Goal: Transaction & Acquisition: Purchase product/service

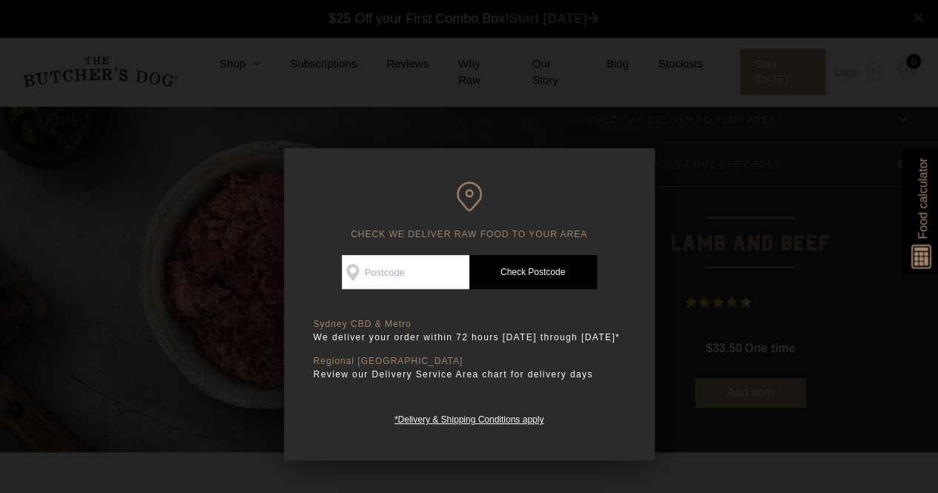
click at [413, 275] on input "Check Availability At" at bounding box center [405, 272] width 127 height 34
type input "2567"
click at [503, 279] on link "Check Postcode" at bounding box center [532, 272] width 127 height 34
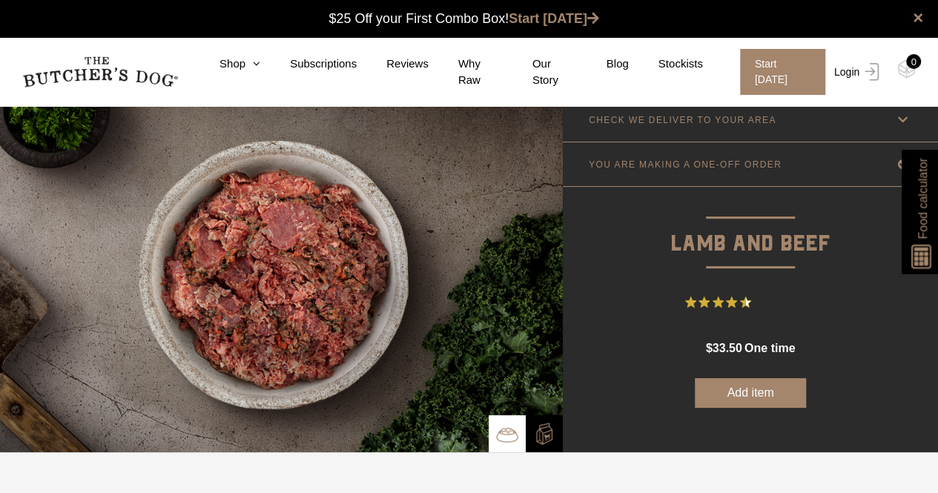
click at [844, 70] on link "Login" at bounding box center [854, 72] width 48 height 46
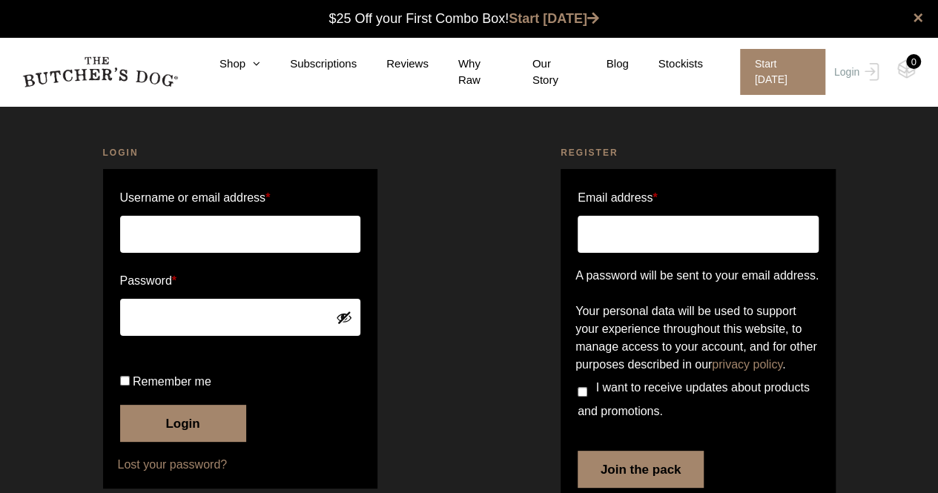
click at [234, 232] on input "Username or email address *" at bounding box center [240, 234] width 241 height 37
type input "[EMAIL_ADDRESS][DOMAIN_NAME]"
click at [120, 405] on button "Login" at bounding box center [183, 423] width 126 height 37
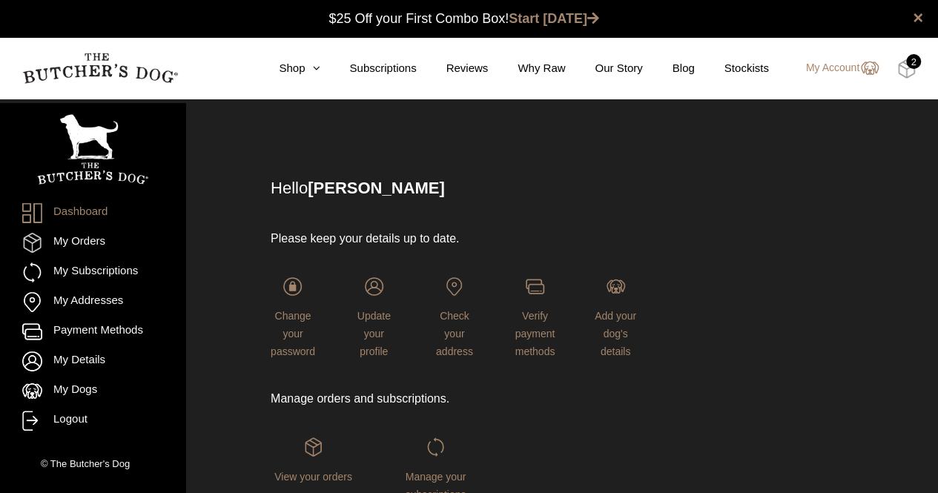
click at [906, 64] on img at bounding box center [906, 68] width 19 height 19
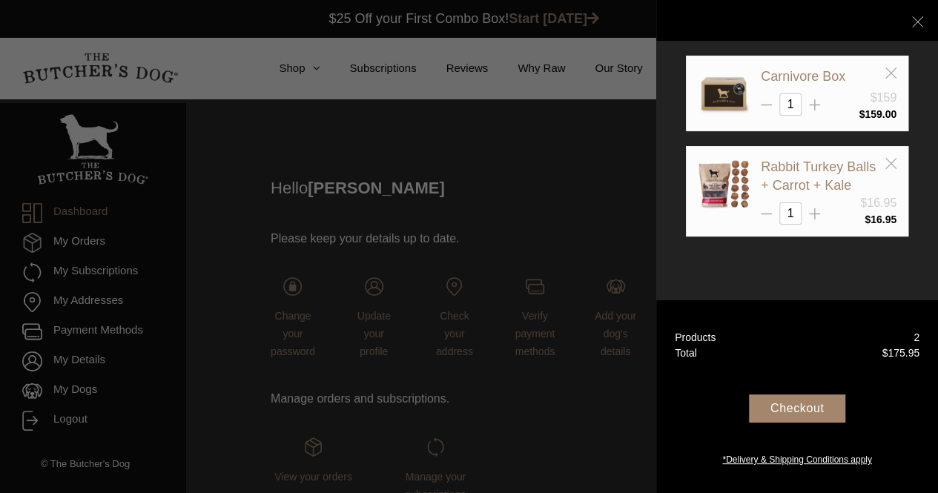
click at [813, 404] on div "Checkout" at bounding box center [797, 408] width 96 height 28
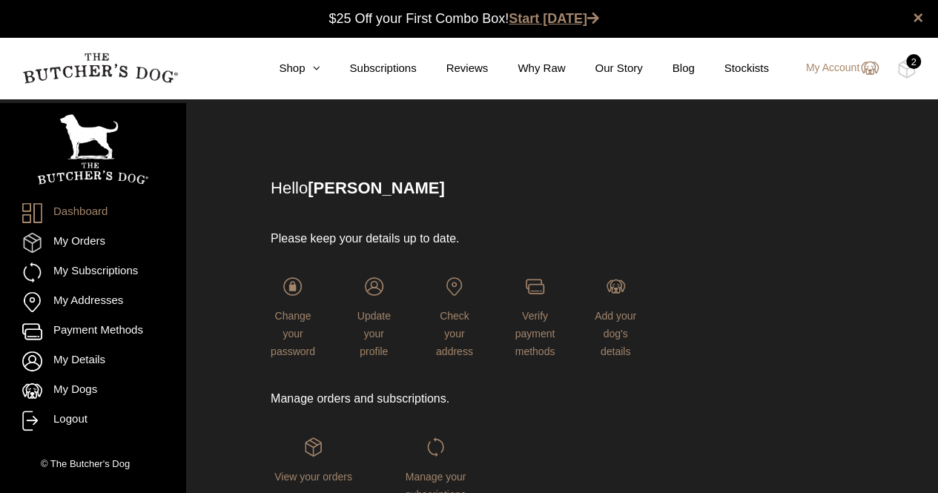
click at [529, 19] on link "Start [DATE]" at bounding box center [553, 18] width 90 height 15
click at [904, 70] on img at bounding box center [906, 68] width 19 height 19
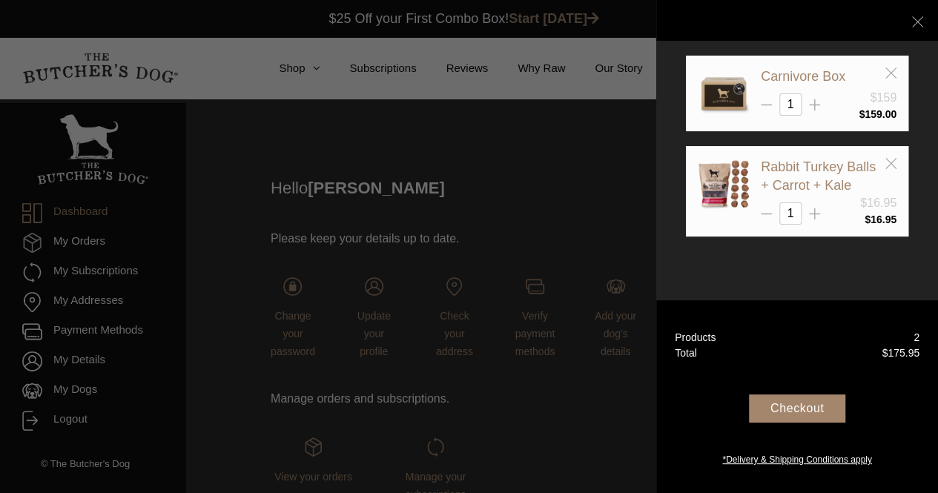
click at [790, 405] on div "Checkout" at bounding box center [797, 408] width 96 height 28
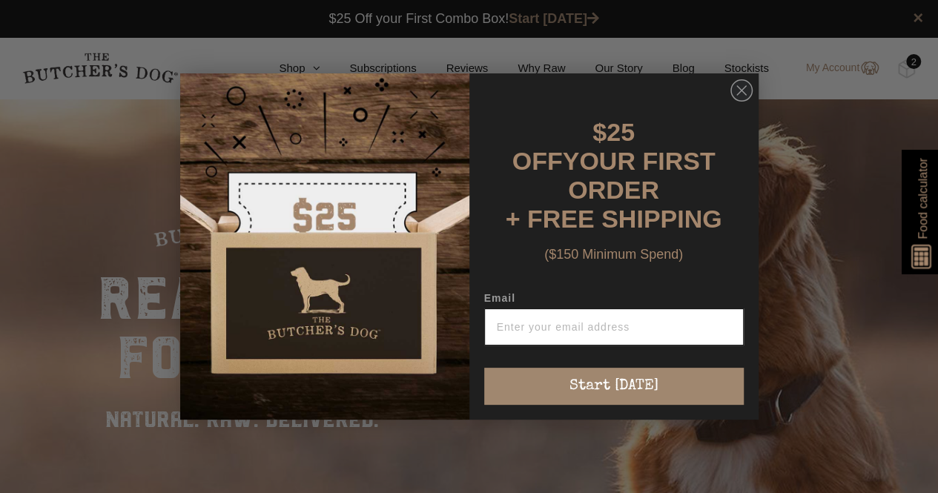
click at [534, 321] on input "Email" at bounding box center [613, 326] width 259 height 37
type input "kev_serena@hotmail.com"
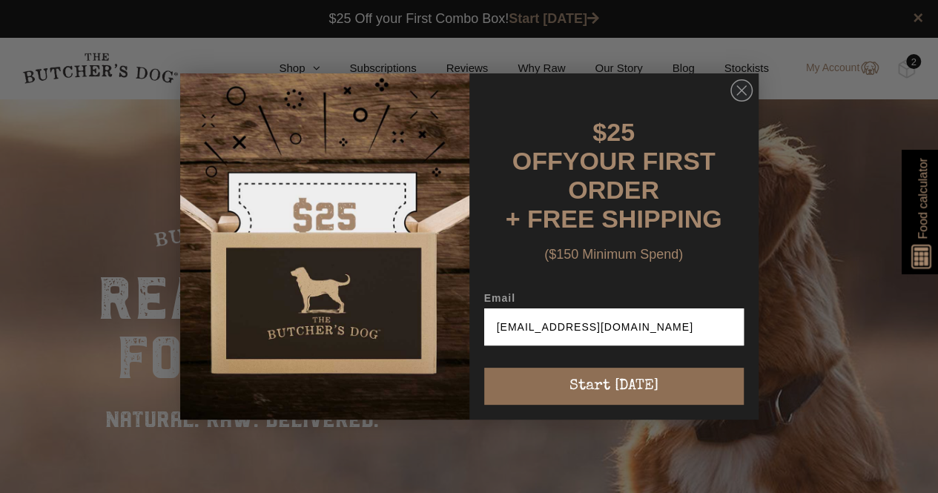
click at [599, 385] on button "Start [DATE]" at bounding box center [613, 386] width 259 height 37
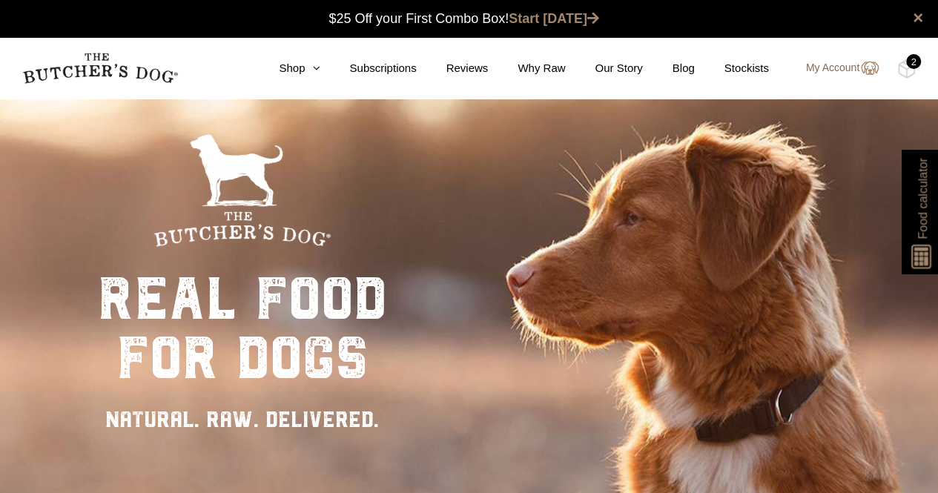
click at [822, 70] on link "My Account" at bounding box center [834, 68] width 87 height 18
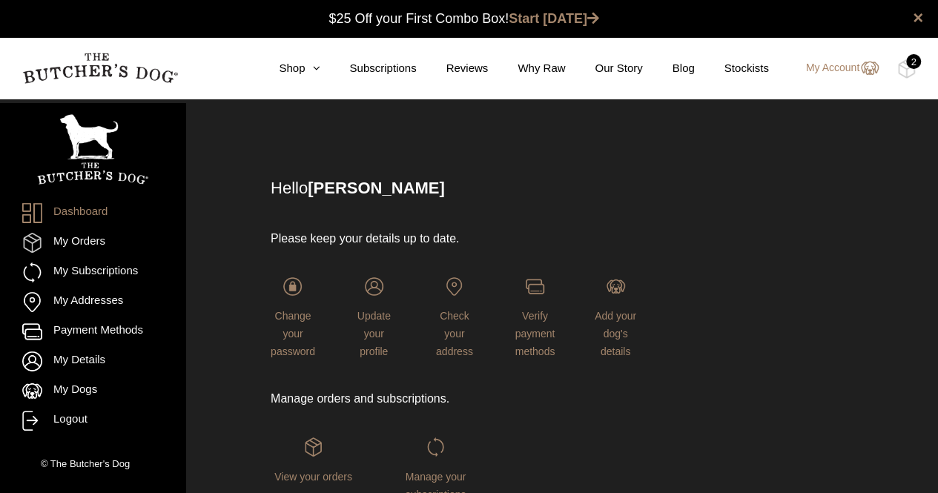
click at [906, 63] on div "2" at bounding box center [913, 61] width 15 height 15
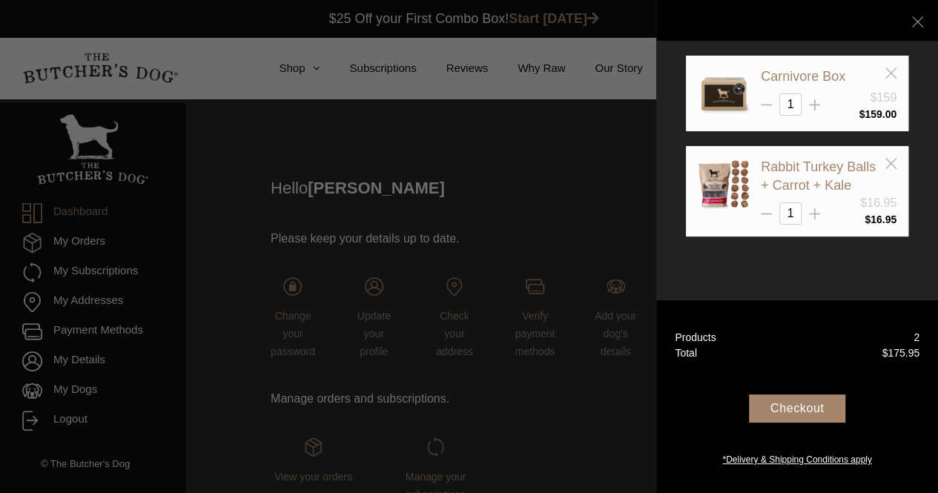
click at [771, 407] on div "Checkout" at bounding box center [797, 408] width 96 height 28
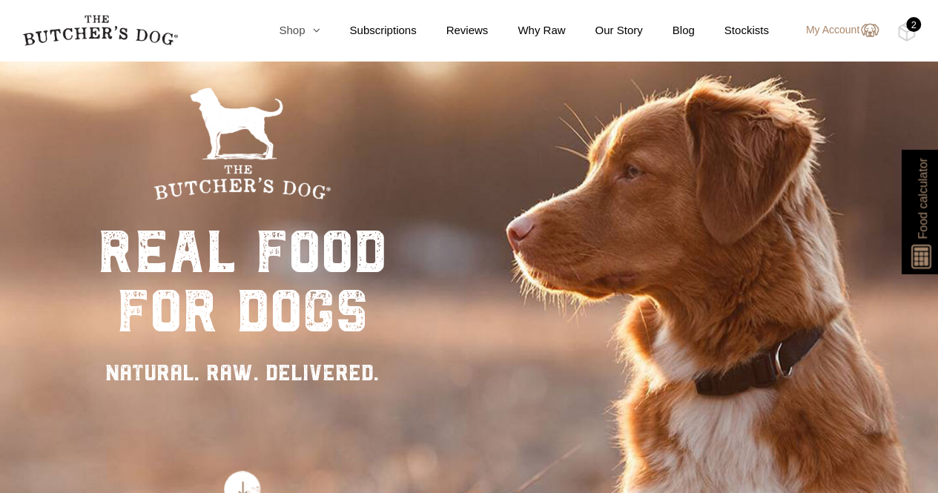
click at [308, 33] on link "Shop" at bounding box center [284, 30] width 70 height 17
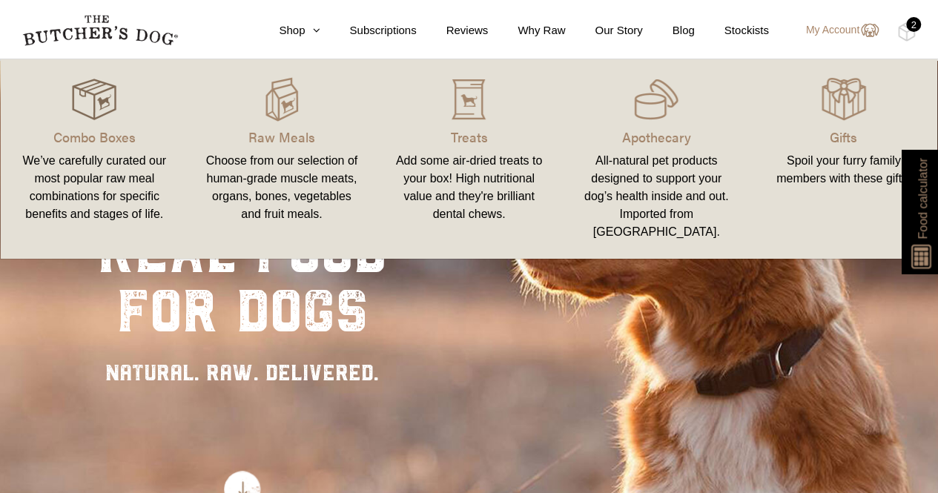
click at [104, 111] on img at bounding box center [94, 99] width 44 height 44
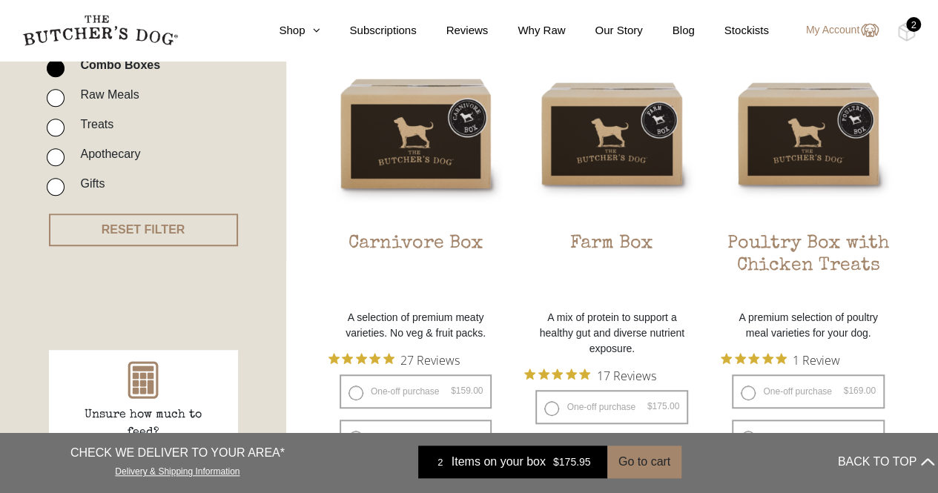
scroll to position [401, 0]
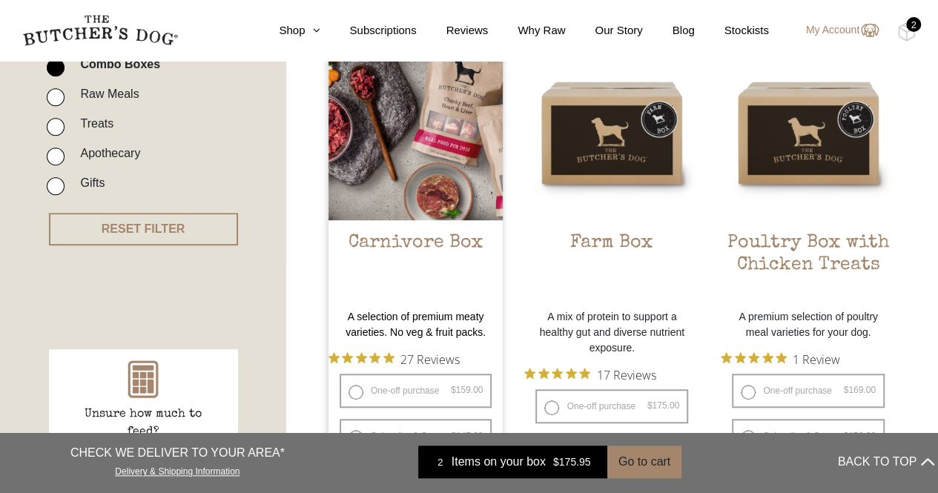
click at [442, 172] on img at bounding box center [415, 132] width 175 height 175
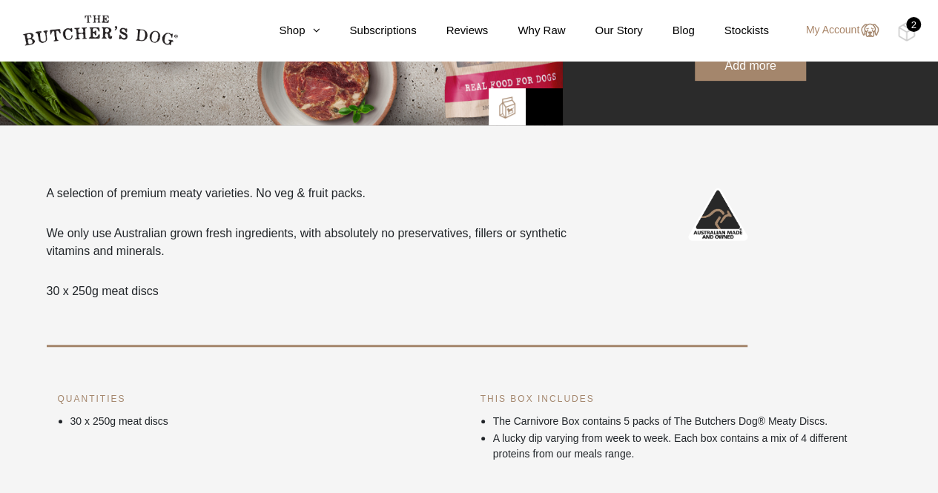
scroll to position [609, 0]
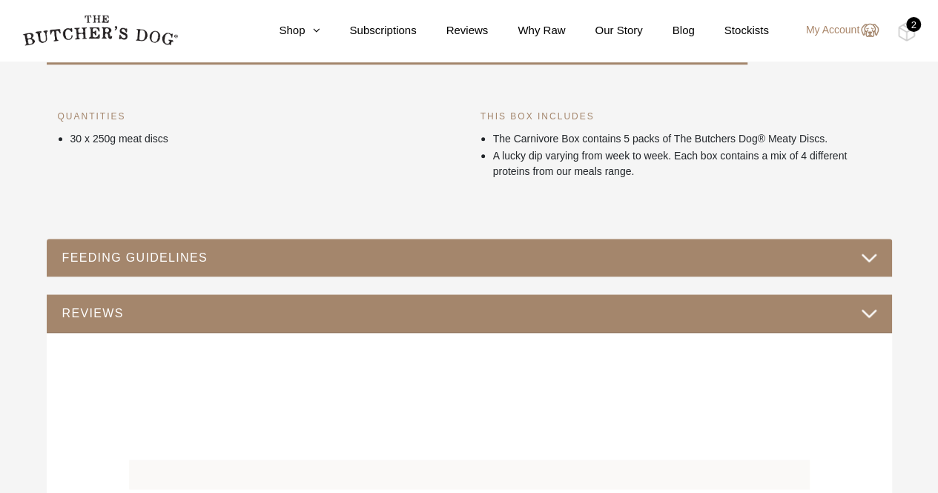
click at [870, 259] on button "FEEDING GUIDELINES" at bounding box center [469, 258] width 815 height 20
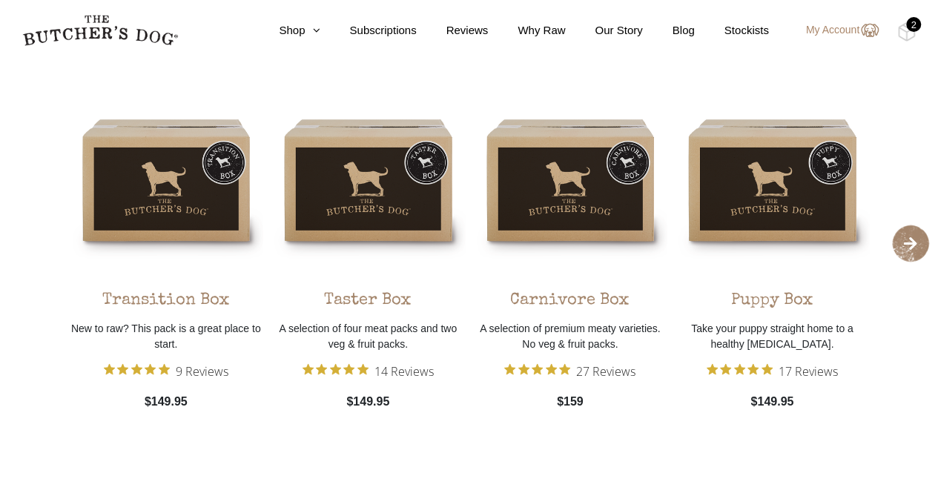
scroll to position [1290, 0]
click at [569, 366] on icon "Rated 4.9 out of 5 stars from 27 reviews. Jump to reviews." at bounding box center [564, 367] width 11 height 11
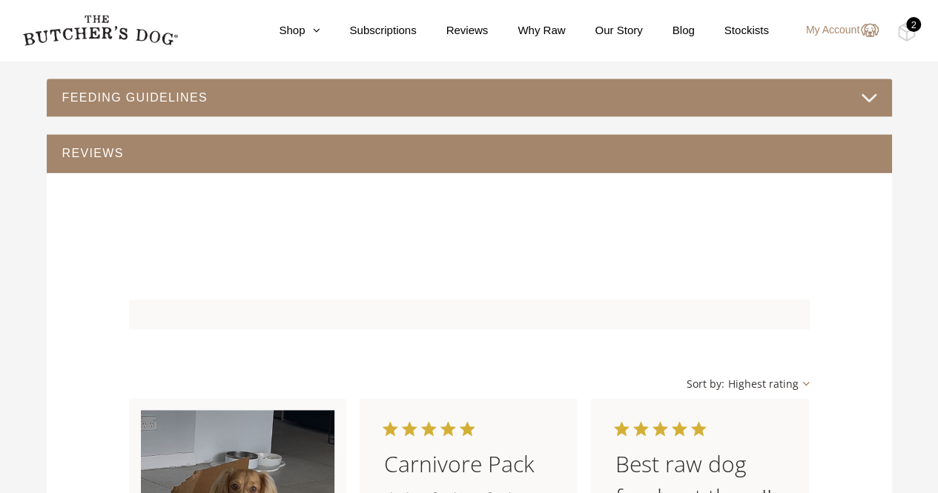
scroll to position [771, 0]
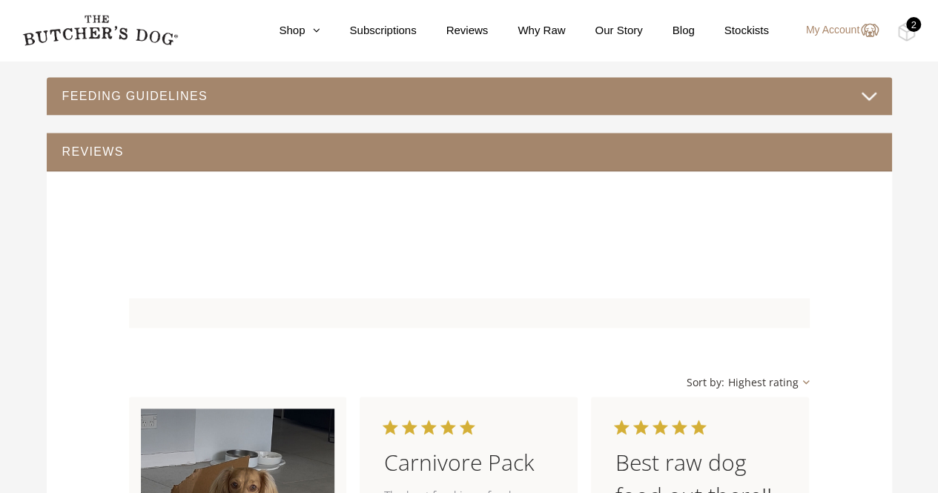
click at [866, 100] on button "FEEDING GUIDELINES" at bounding box center [469, 96] width 815 height 20
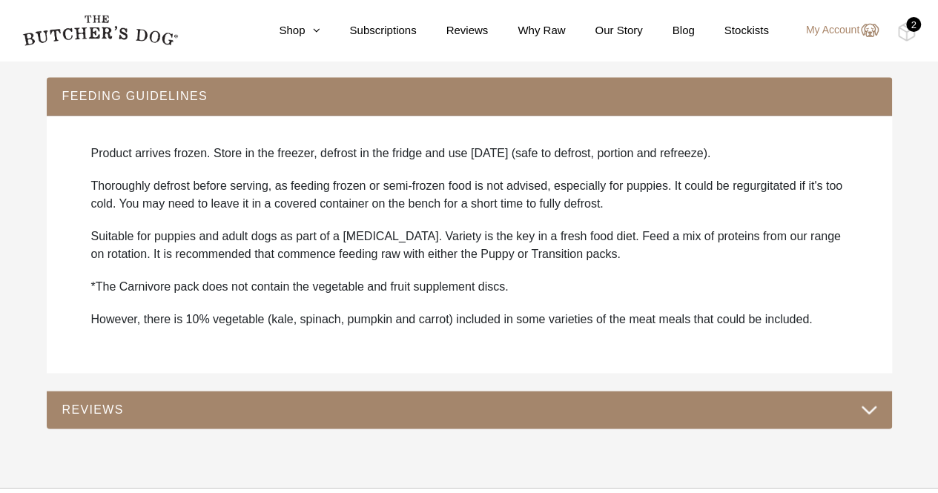
scroll to position [1044, 0]
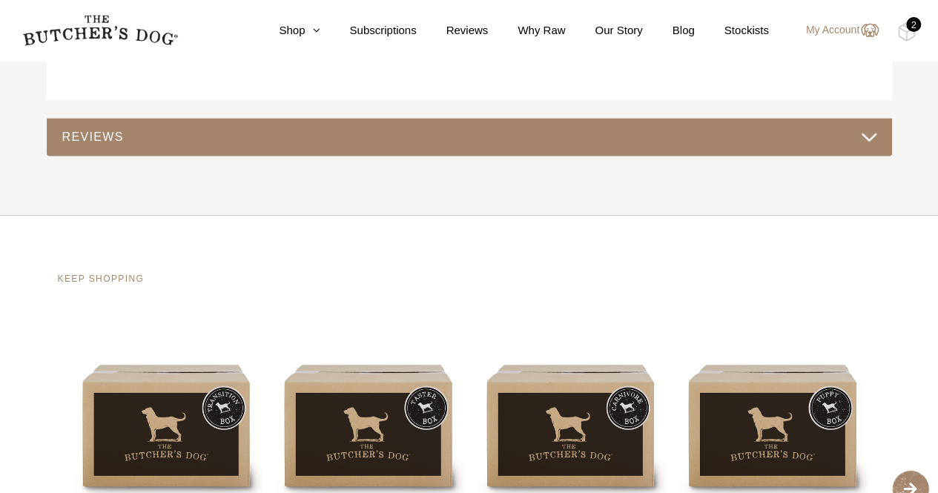
click at [872, 132] on button "REVIEWS" at bounding box center [469, 137] width 815 height 20
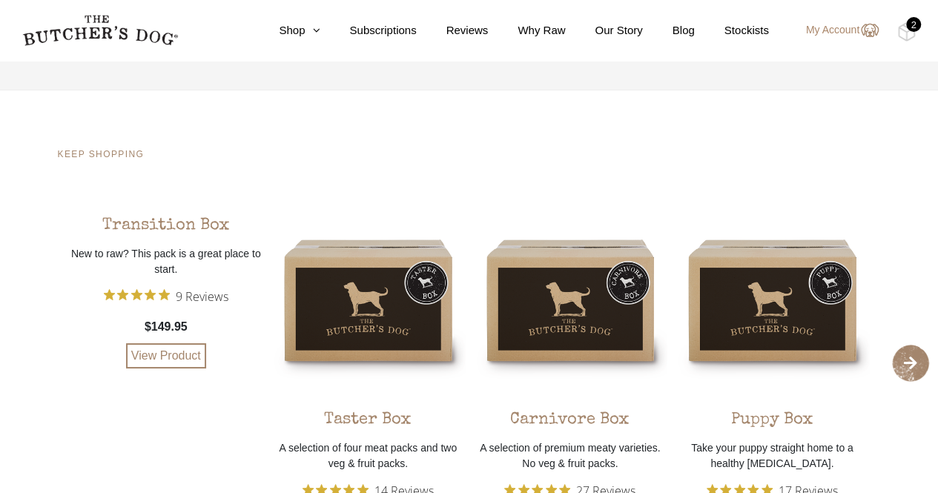
scroll to position [2606, 0]
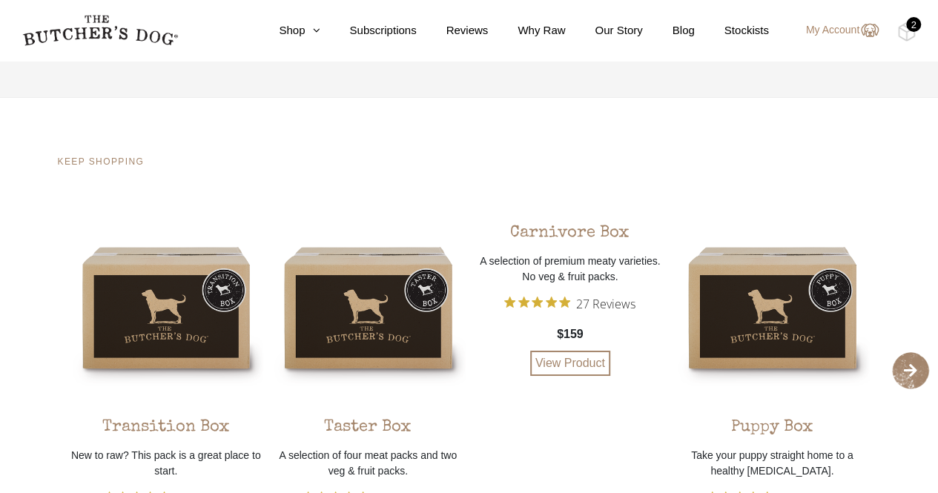
click at [586, 336] on div "Carnivore Box A selection of premium meaty varieties. No veg & fruit packs. 27 …" at bounding box center [570, 293] width 195 height 165
click at [566, 293] on span "Rated 4.9 out of 5 stars from 27 reviews. Jump to reviews." at bounding box center [540, 302] width 72 height 21
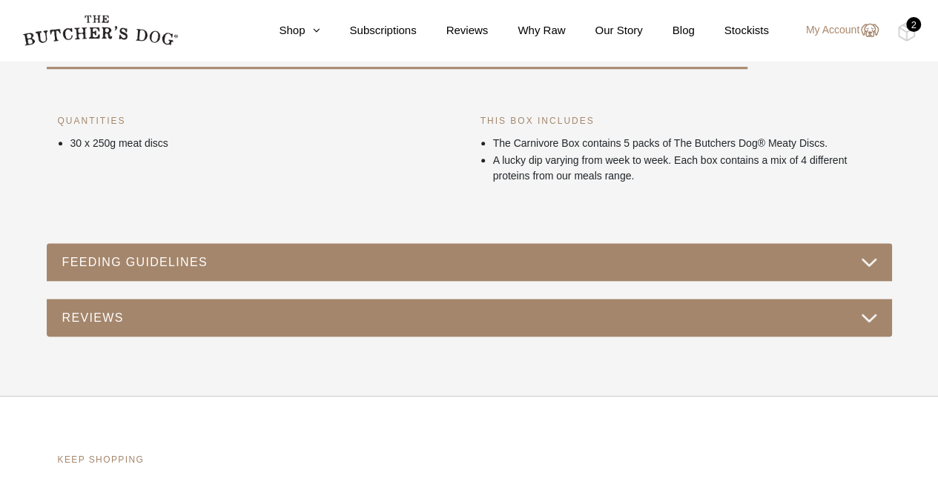
scroll to position [602, 0]
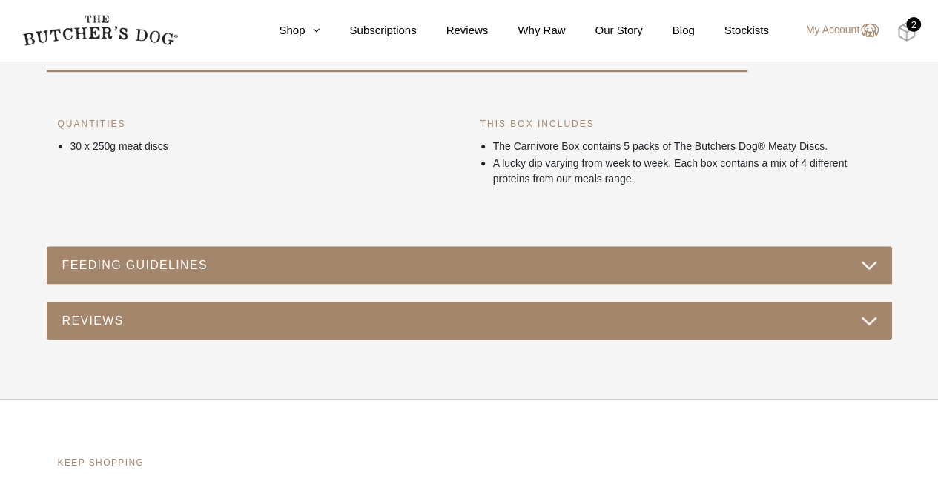
click at [905, 33] on img at bounding box center [906, 31] width 19 height 19
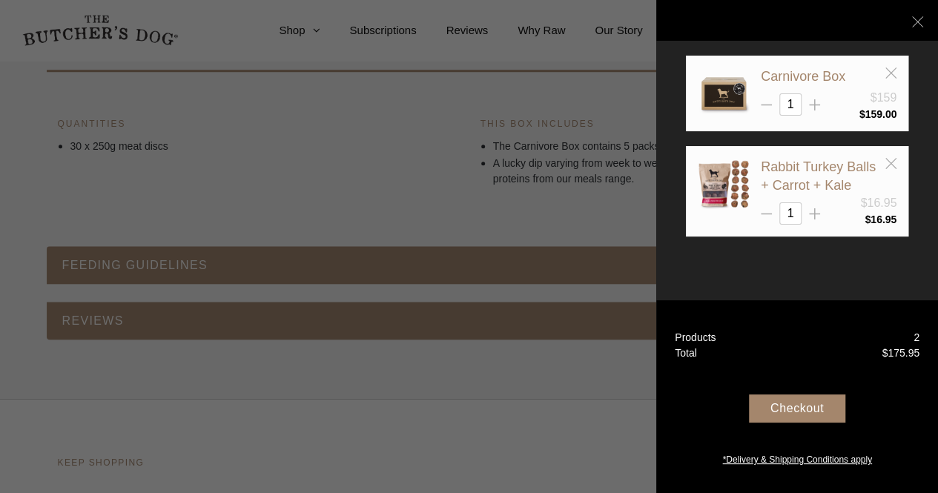
click at [789, 418] on div "Checkout" at bounding box center [797, 408] width 96 height 28
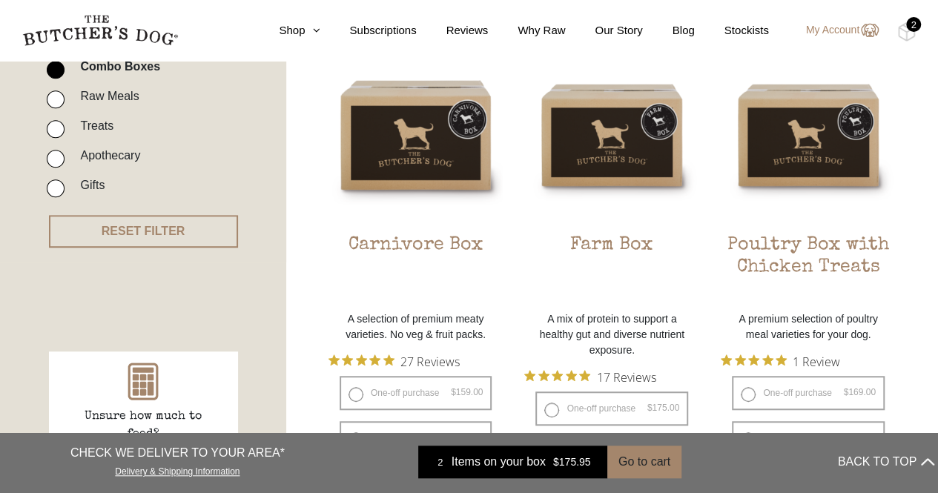
scroll to position [401, 0]
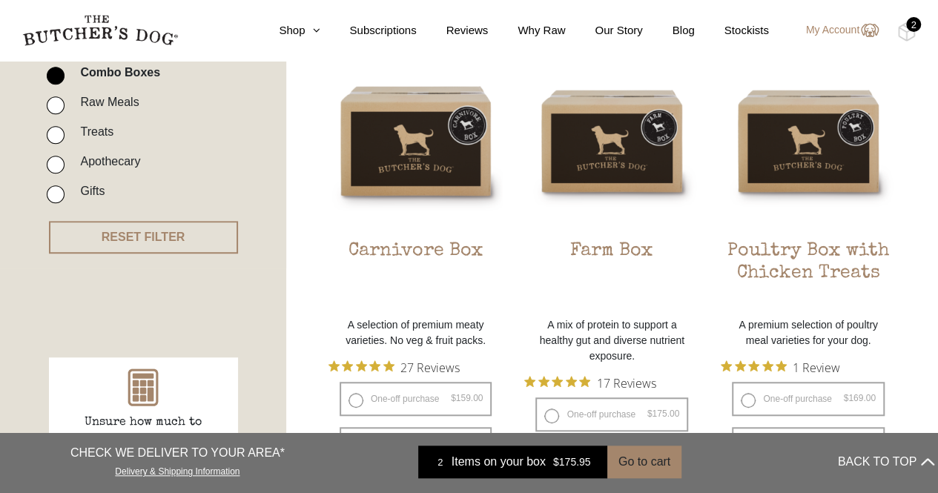
scroll to position [401, 0]
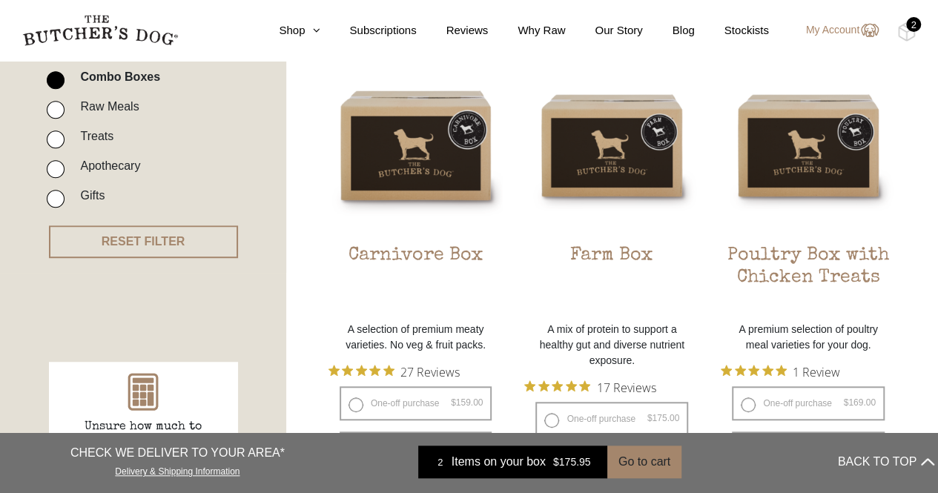
scroll to position [666, 0]
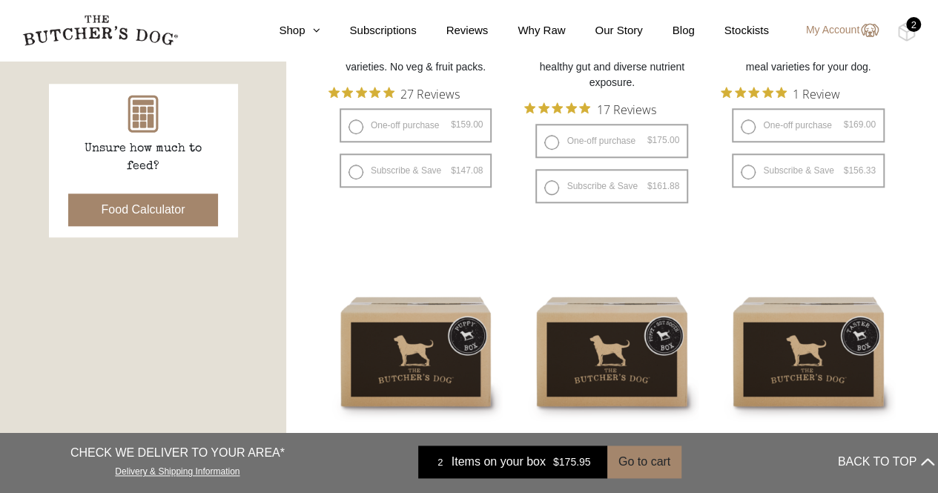
click at [133, 209] on button "Food Calculator" at bounding box center [143, 209] width 150 height 33
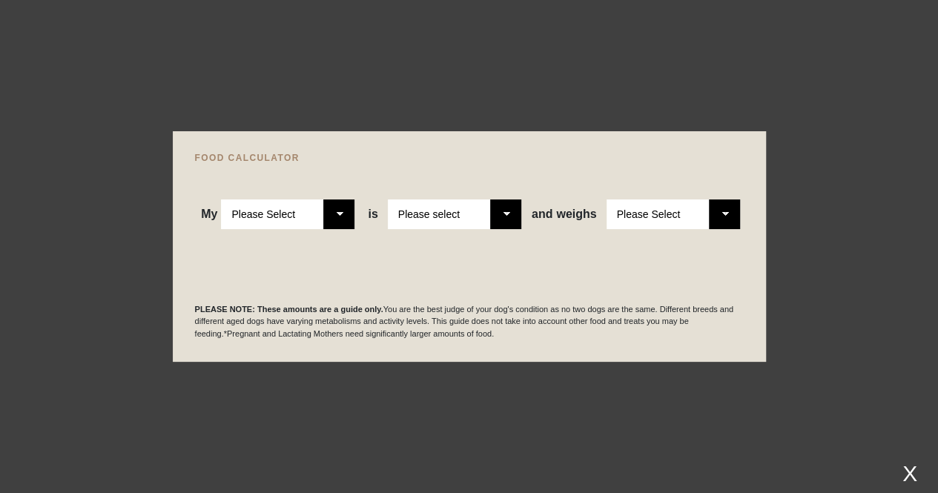
click at [334, 214] on select "Please Select Adult Dog Puppy" at bounding box center [287, 214] width 133 height 30
select select "adult"
click at [222, 199] on select "Please Select Adult Dog Puppy" at bounding box center [287, 214] width 133 height 30
click at [506, 216] on select "Please select a healthy weight overweight" at bounding box center [454, 214] width 133 height 30
select select "00"
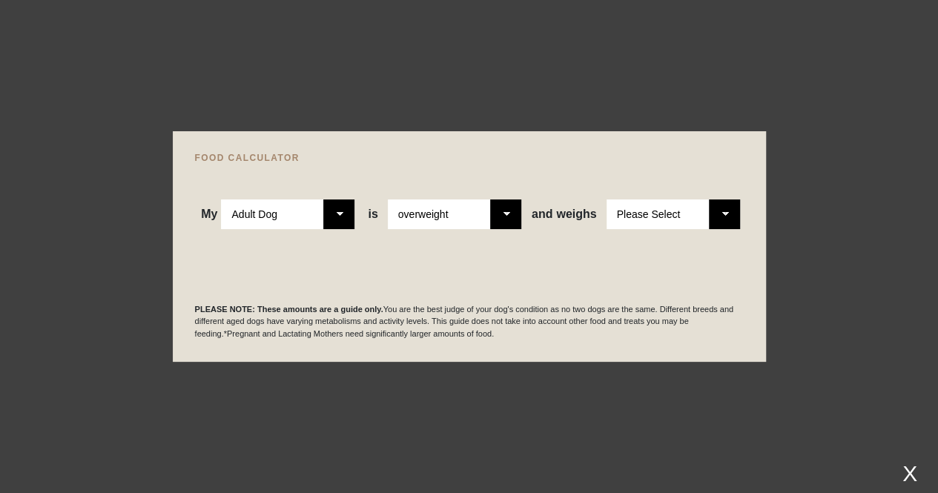
click at [388, 199] on select "Please select a healthy weight overweight" at bounding box center [454, 214] width 133 height 30
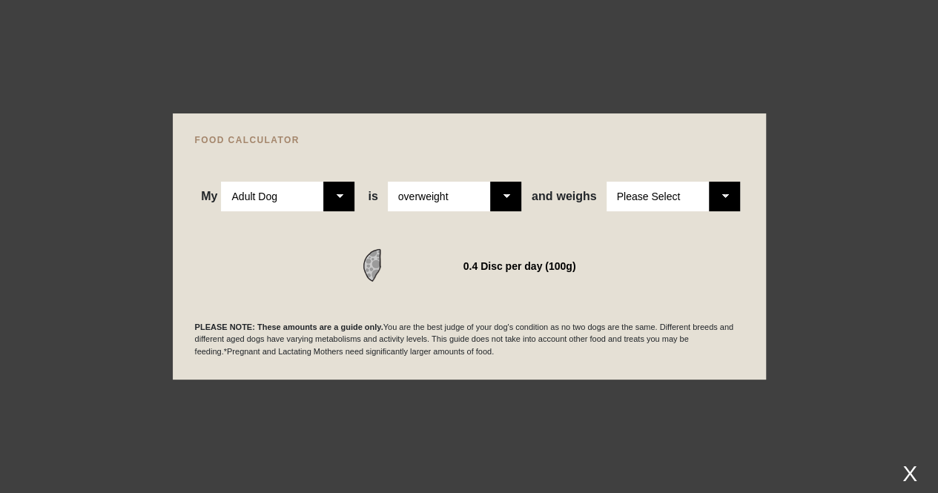
click at [672, 200] on select "Please Select 1kg 2kg 3kg 4kg 5kg 6kg 7kg 8kg 9kg 10kg 11kg 12kg 13kg 14kg 15kg…" at bounding box center [672, 197] width 133 height 30
select select "30"
click at [606, 182] on select "Please Select 1kg 2kg 3kg 4kg 5kg 6kg 7kg 8kg 9kg 10kg 11kg 12kg 13kg 14kg 15kg…" at bounding box center [672, 197] width 133 height 30
click at [725, 192] on select "Please Select 1kg 2kg 3kg 4kg 5kg 6kg 7kg 8kg 9kg 10kg 11kg 12kg 13kg 14kg 15kg…" at bounding box center [672, 197] width 133 height 30
click at [606, 182] on select "Please Select 1kg 2kg 3kg 4kg 5kg 6kg 7kg 8kg 9kg 10kg 11kg 12kg 13kg 14kg 15kg…" at bounding box center [672, 197] width 133 height 30
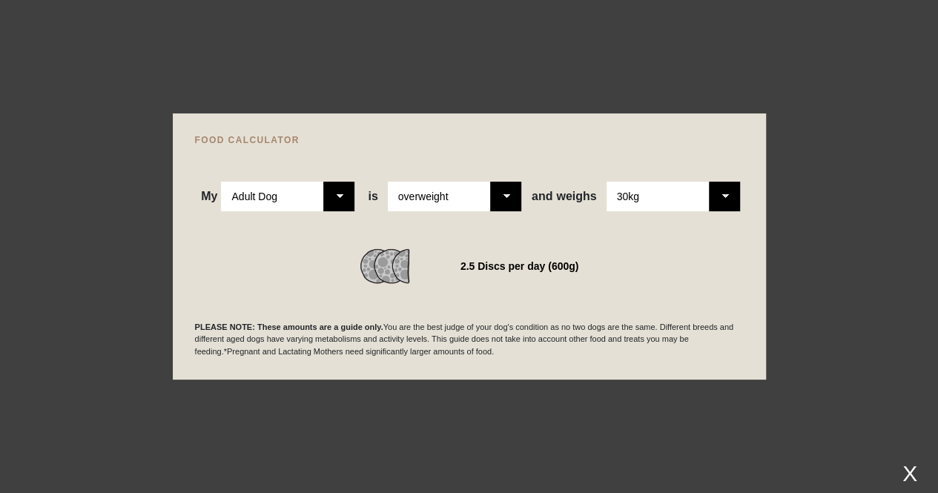
scroll to position [979, 0]
click at [806, 166] on div at bounding box center [469, 246] width 938 height 493
click at [430, 74] on div at bounding box center [469, 246] width 938 height 493
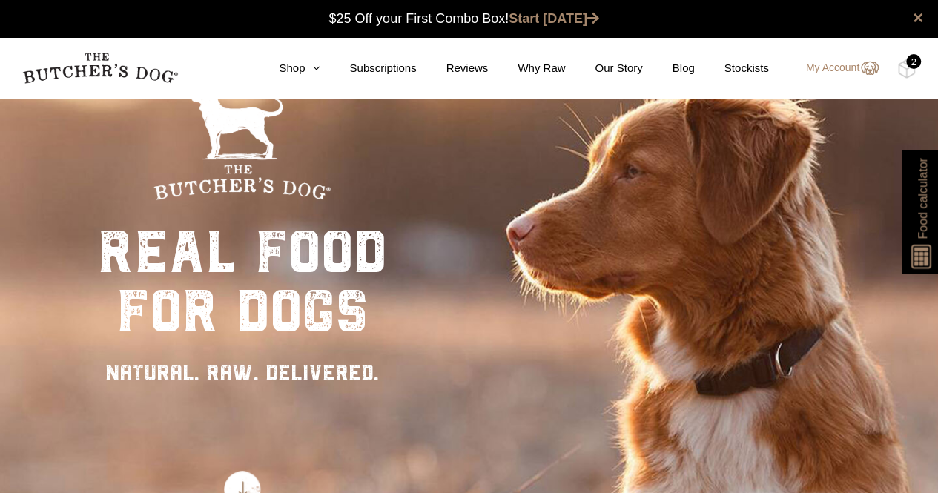
click at [550, 21] on link "Start [DATE]" at bounding box center [553, 18] width 90 height 15
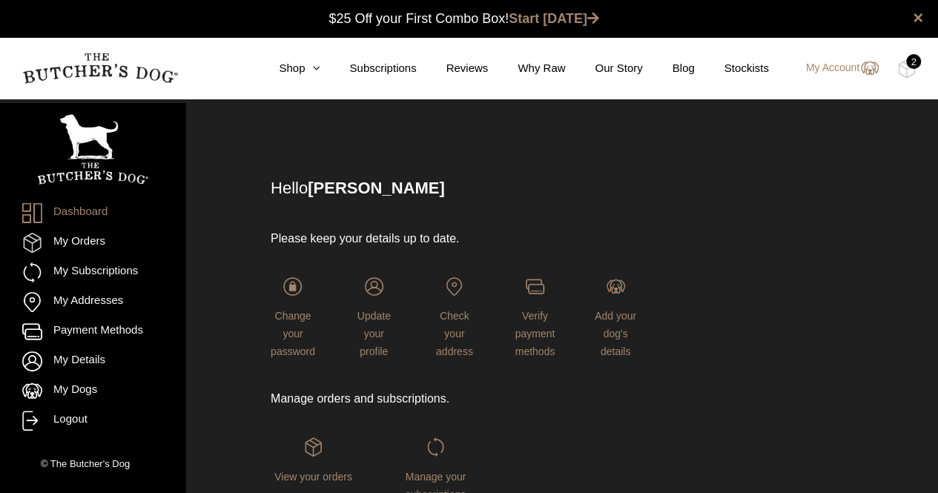
scroll to position [124, 0]
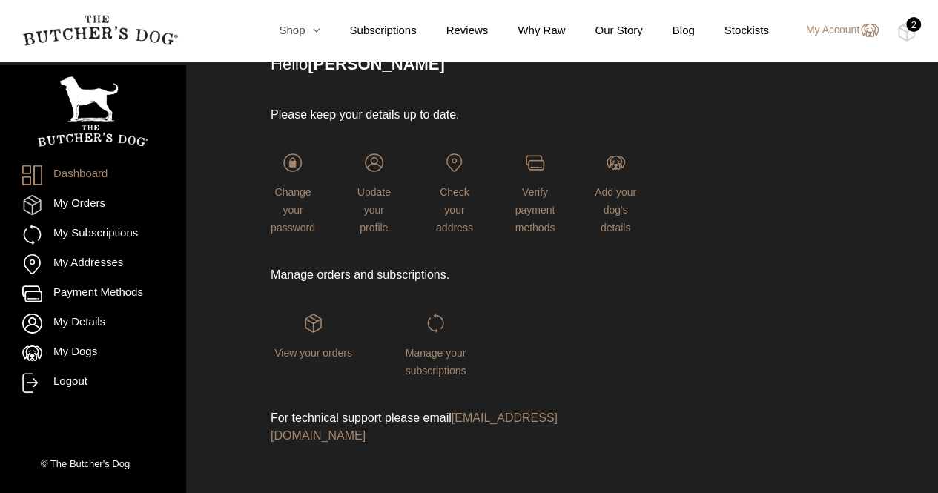
click at [302, 33] on link "Shop" at bounding box center [284, 30] width 70 height 17
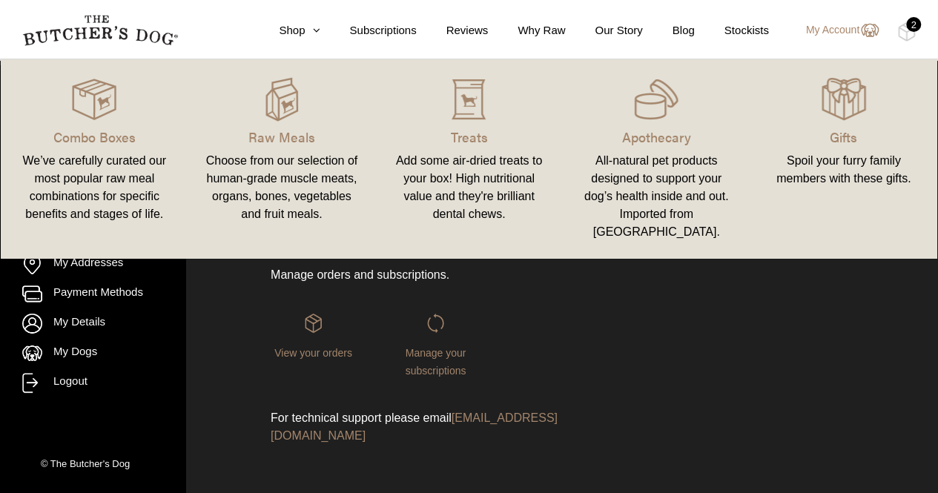
click at [85, 170] on div "We’ve carefully curated our most popular raw meal combinations for specific ben…" at bounding box center [95, 187] width 152 height 71
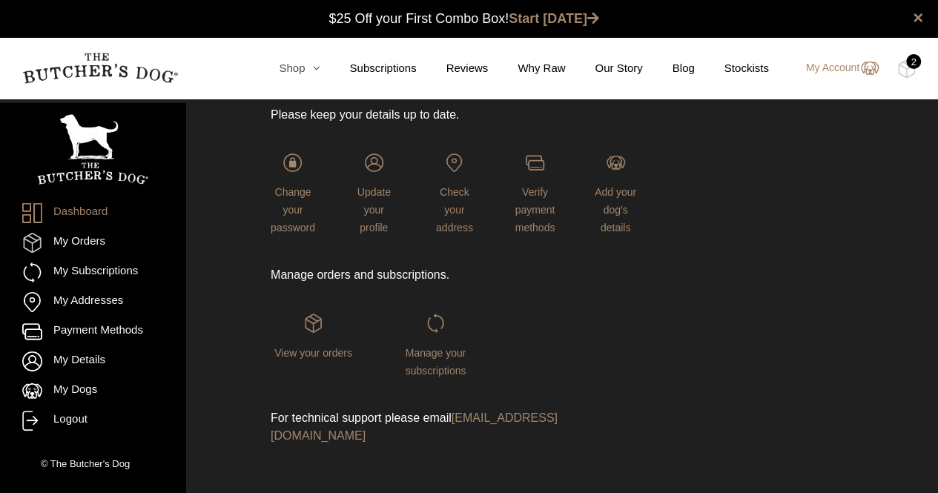
click at [299, 69] on link "Shop" at bounding box center [284, 68] width 70 height 17
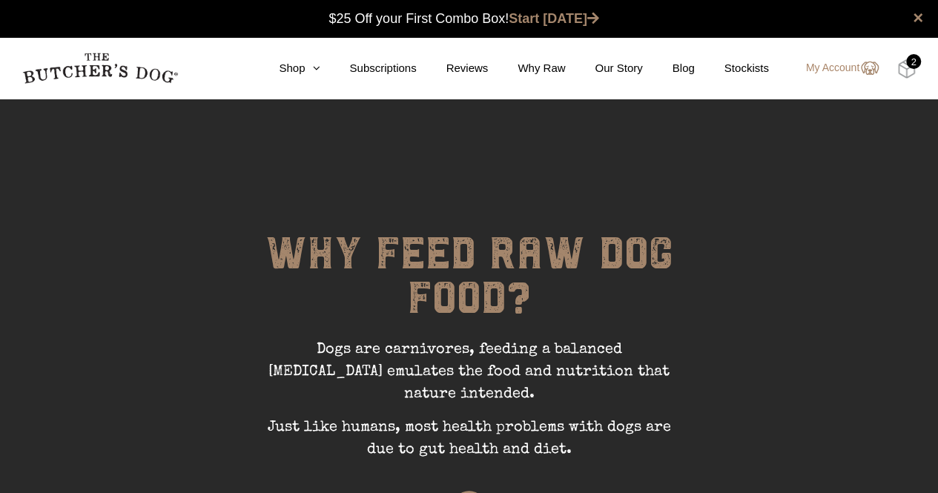
click at [901, 72] on img at bounding box center [906, 68] width 19 height 19
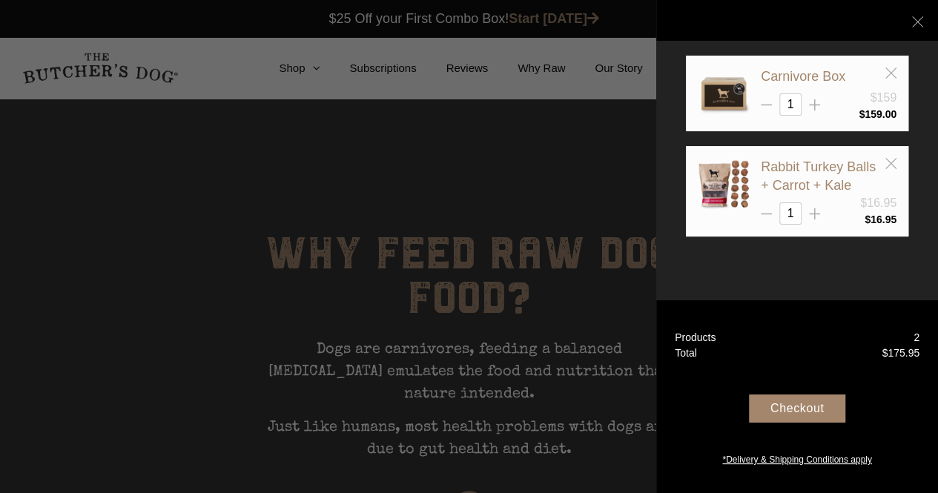
click at [793, 409] on div "Checkout" at bounding box center [797, 408] width 96 height 28
